Goal: Information Seeking & Learning: Find specific page/section

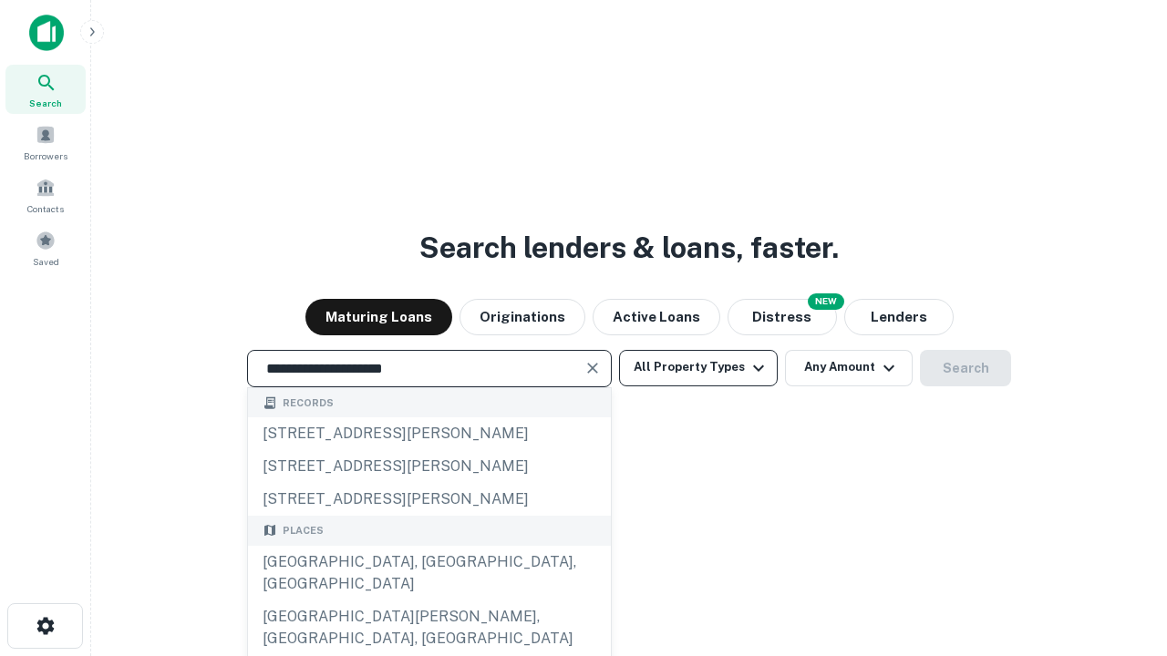
click at [429, 601] on div "Santa Monica, CA, USA" at bounding box center [429, 573] width 363 height 55
click at [698, 367] on button "All Property Types" at bounding box center [698, 368] width 159 height 36
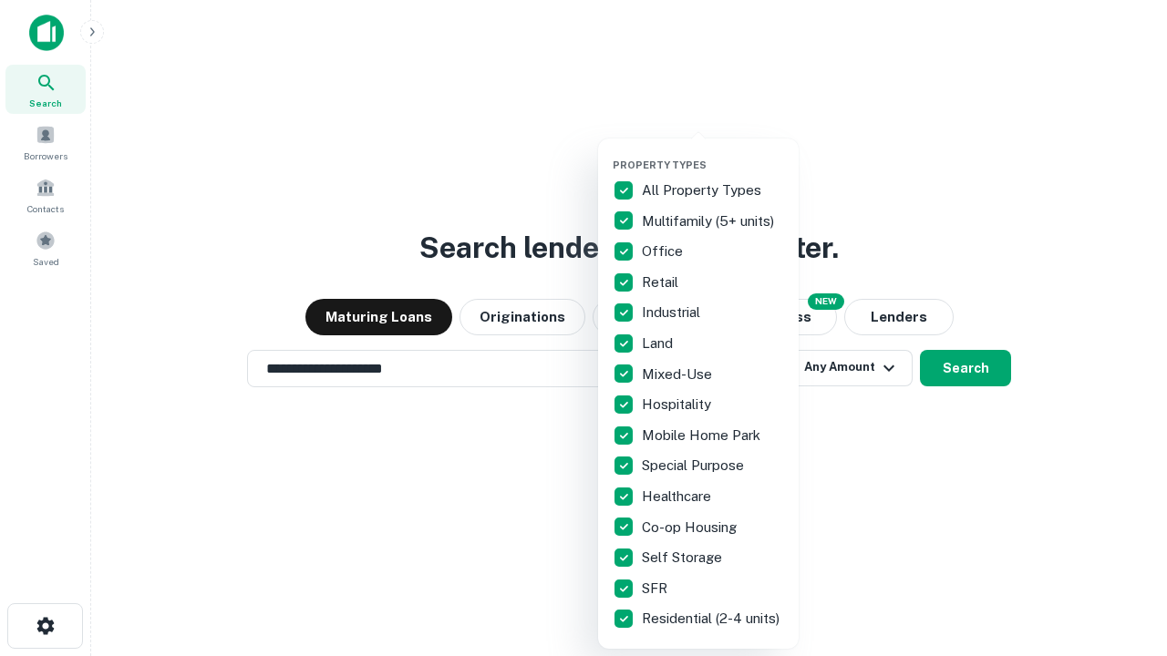
type input "**********"
click at [713, 153] on button "button" at bounding box center [713, 153] width 201 height 1
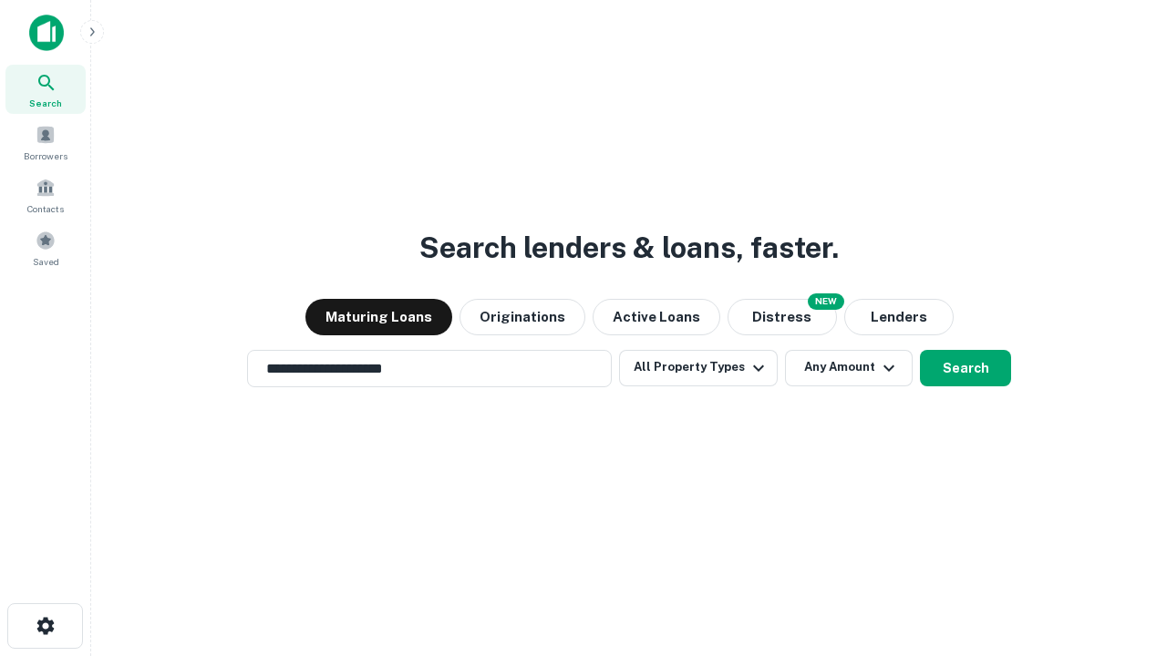
scroll to position [11, 220]
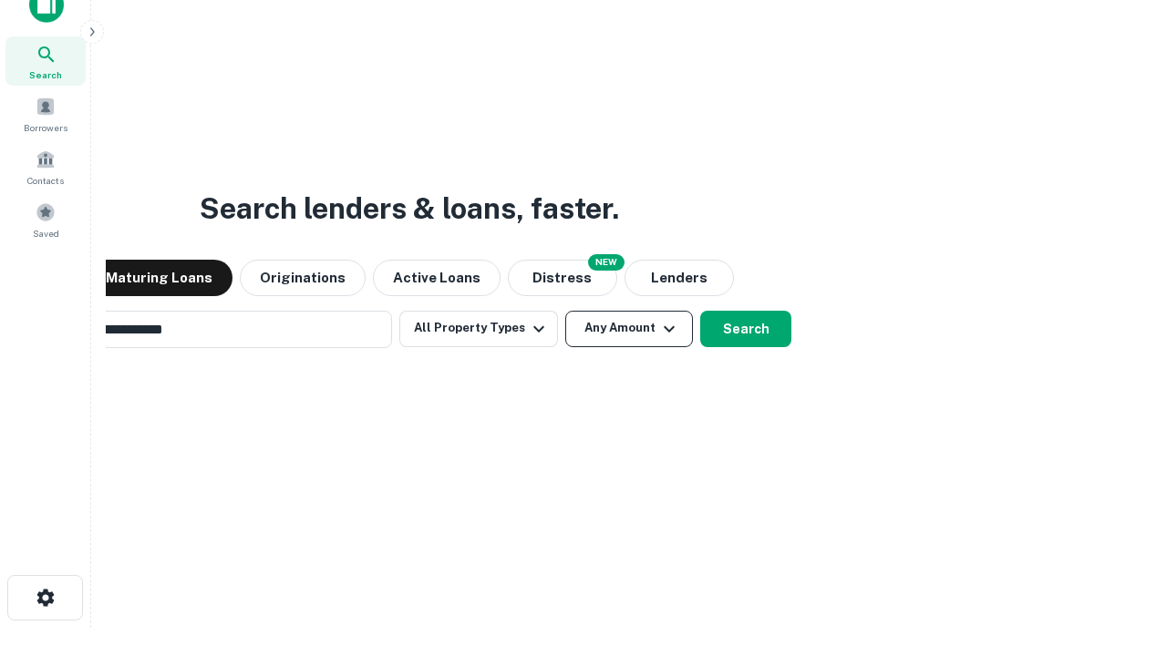
click at [565, 311] on button "Any Amount" at bounding box center [629, 329] width 128 height 36
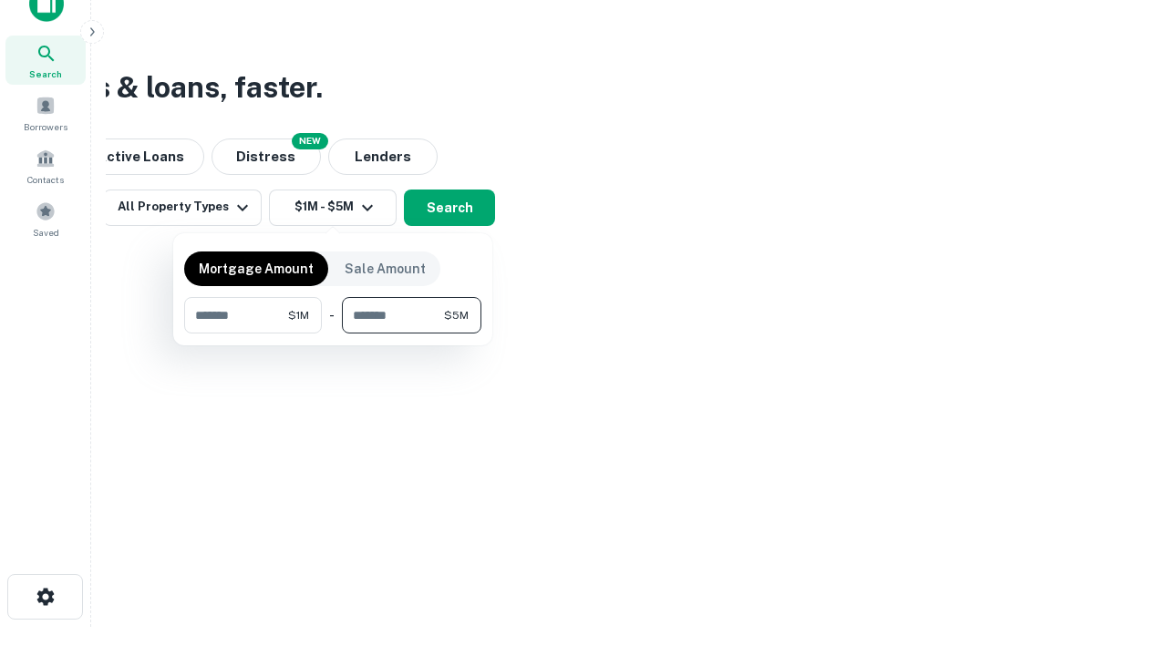
type input "*******"
click at [333, 334] on button "button" at bounding box center [332, 334] width 297 height 1
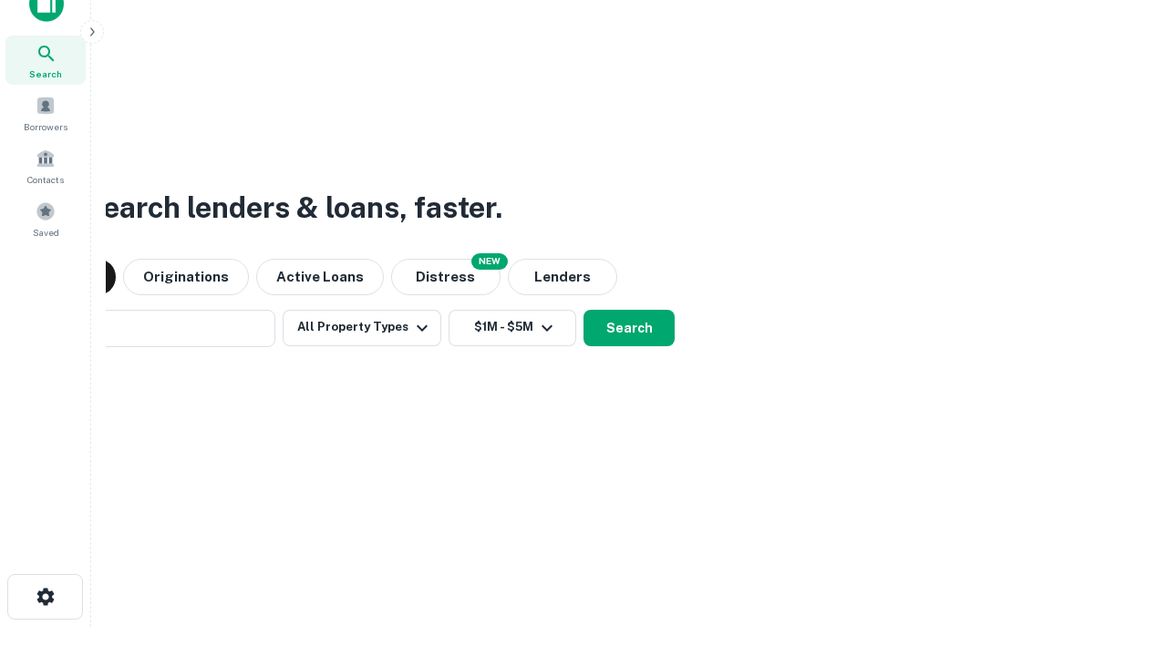
scroll to position [28, 0]
click at [584, 311] on button "Search" at bounding box center [629, 329] width 91 height 36
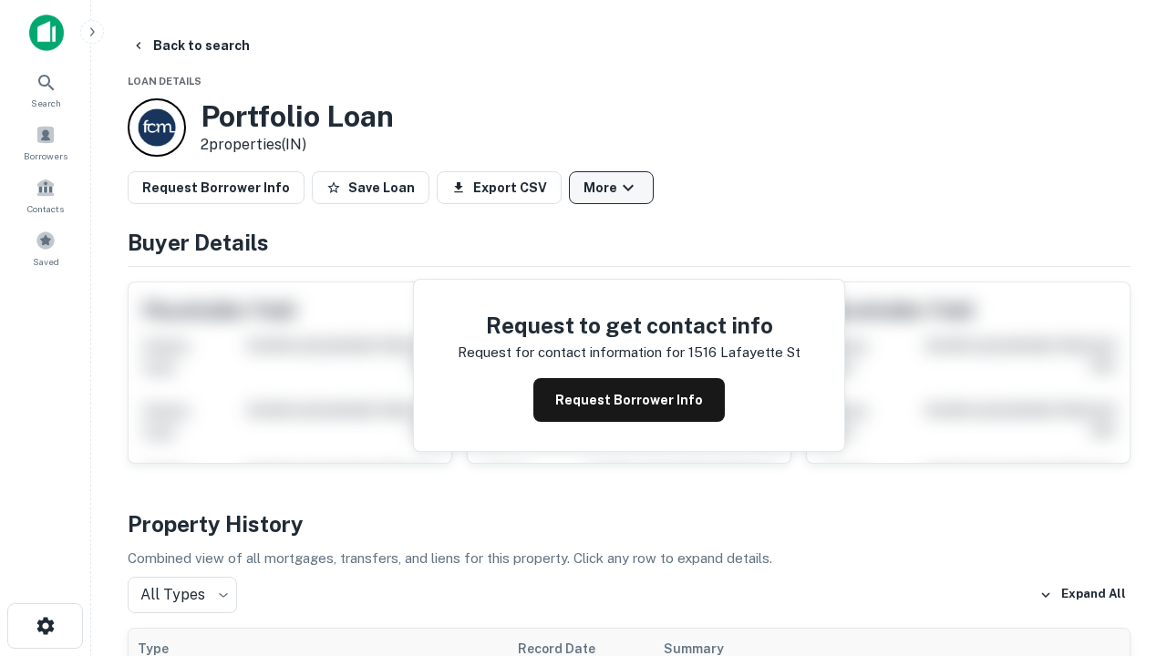
click at [611, 188] on button "More" at bounding box center [611, 187] width 85 height 33
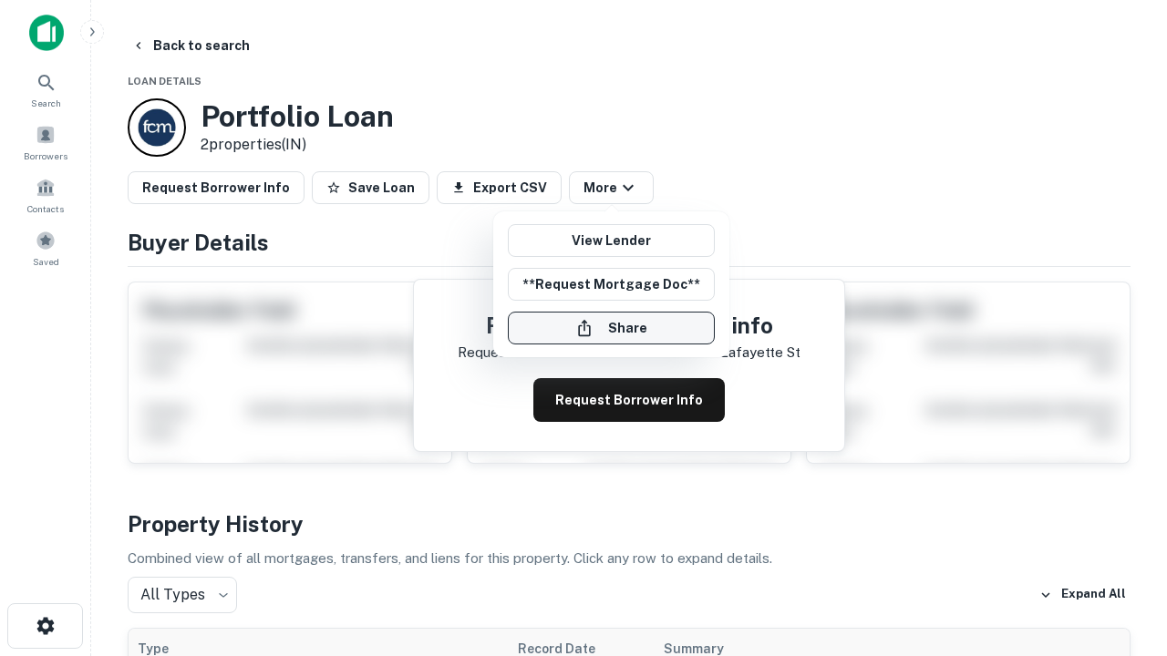
click at [611, 328] on button "Share" at bounding box center [611, 328] width 207 height 33
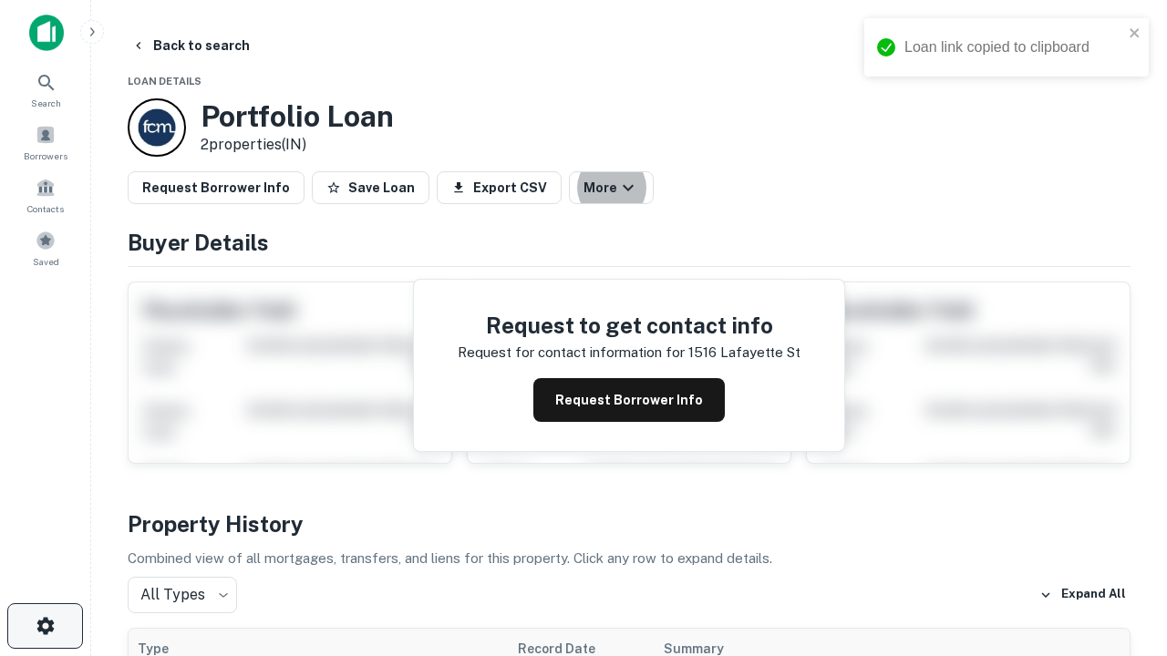
click at [45, 626] on icon "button" at bounding box center [46, 626] width 22 height 22
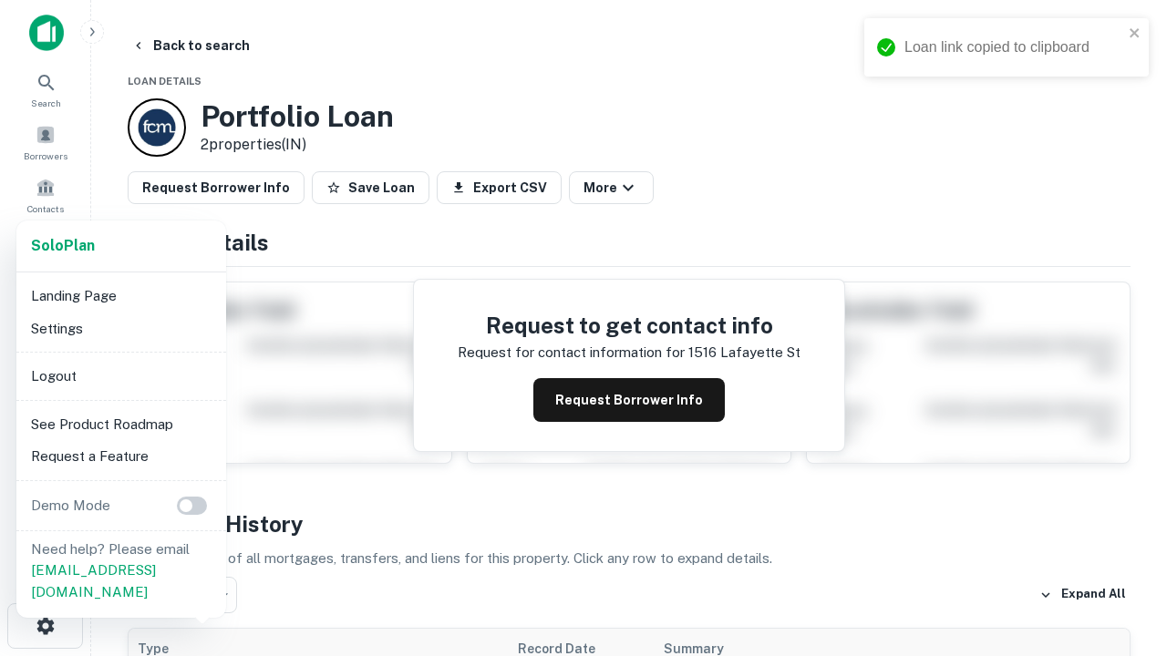
click at [120, 376] on li "Logout" at bounding box center [121, 376] width 195 height 33
